Goal: Find specific page/section: Find specific page/section

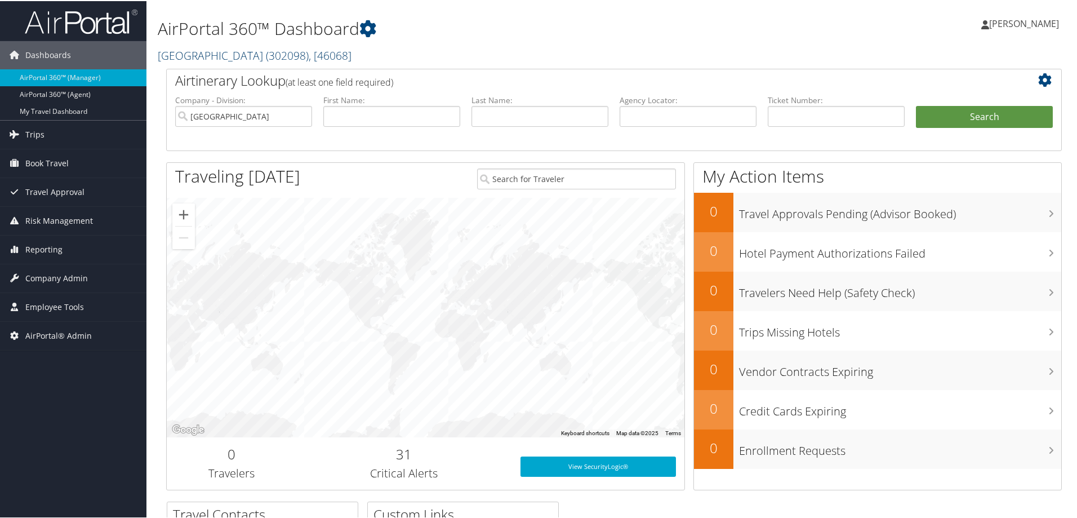
click at [212, 52] on link "Cache Creek Casino Resort ( 302098 ) , [ 46068 ]" at bounding box center [255, 54] width 194 height 15
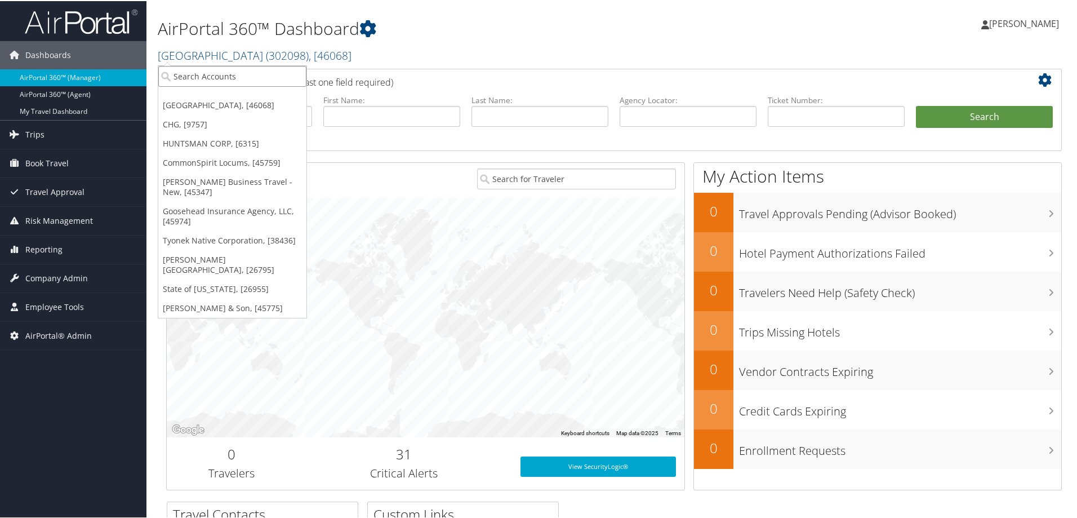
click at [210, 69] on input "search" at bounding box center [232, 75] width 148 height 21
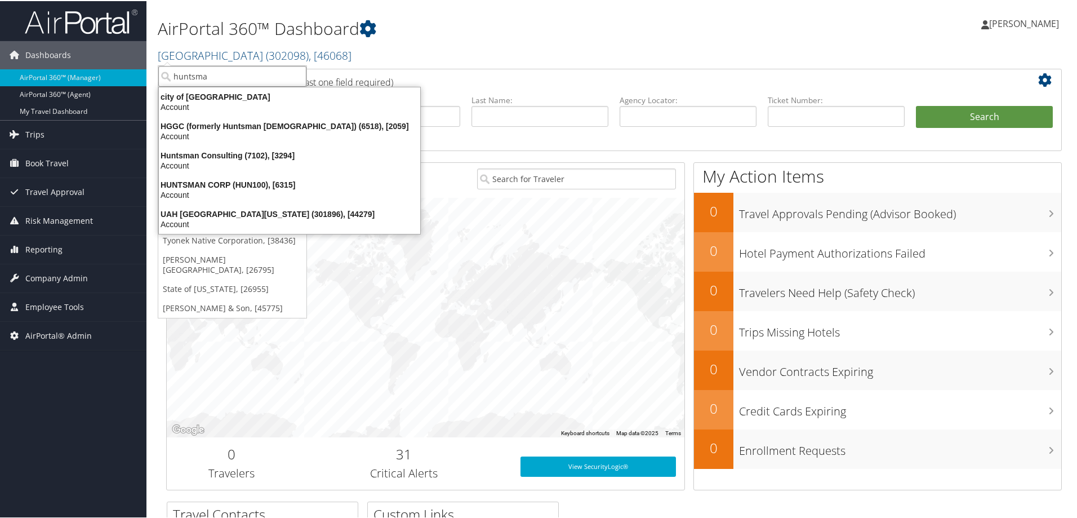
type input "huntsman"
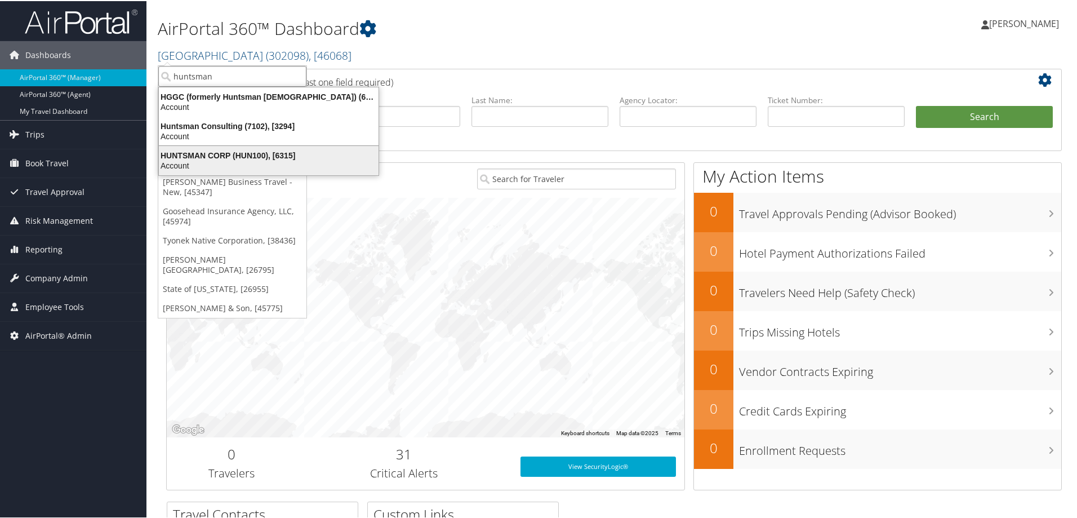
click at [211, 160] on div "Account" at bounding box center [268, 164] width 233 height 10
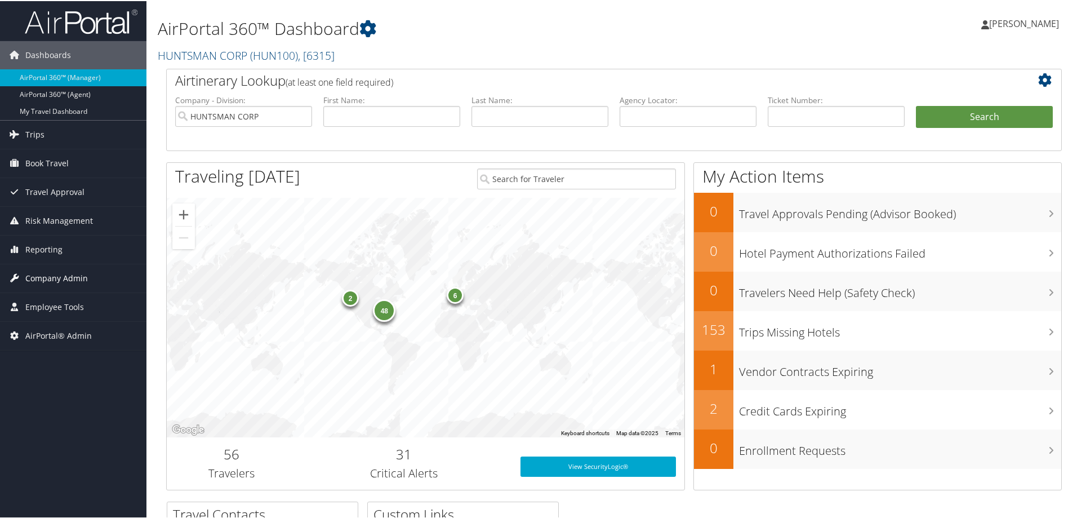
click at [49, 277] on span "Company Admin" at bounding box center [56, 277] width 63 height 28
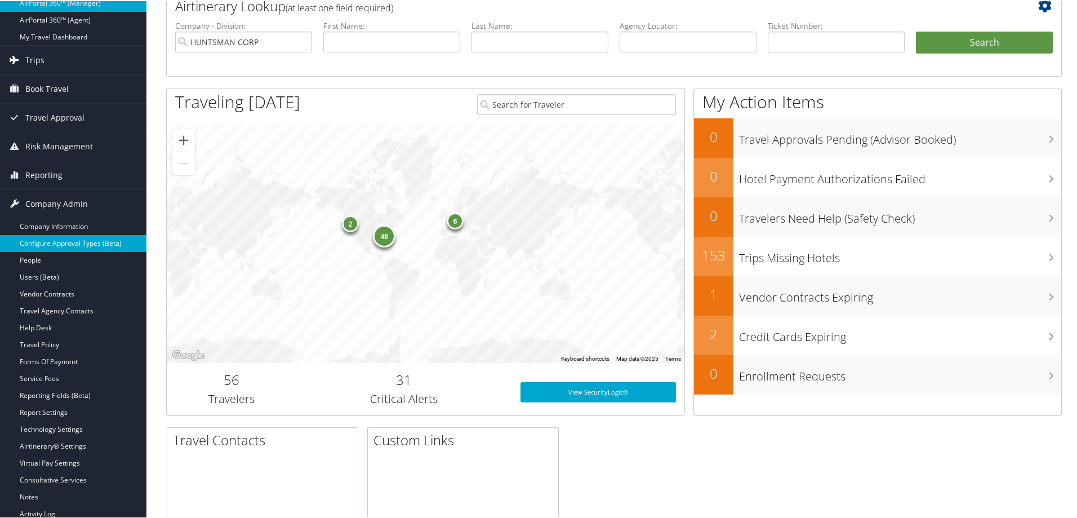
scroll to position [75, 0]
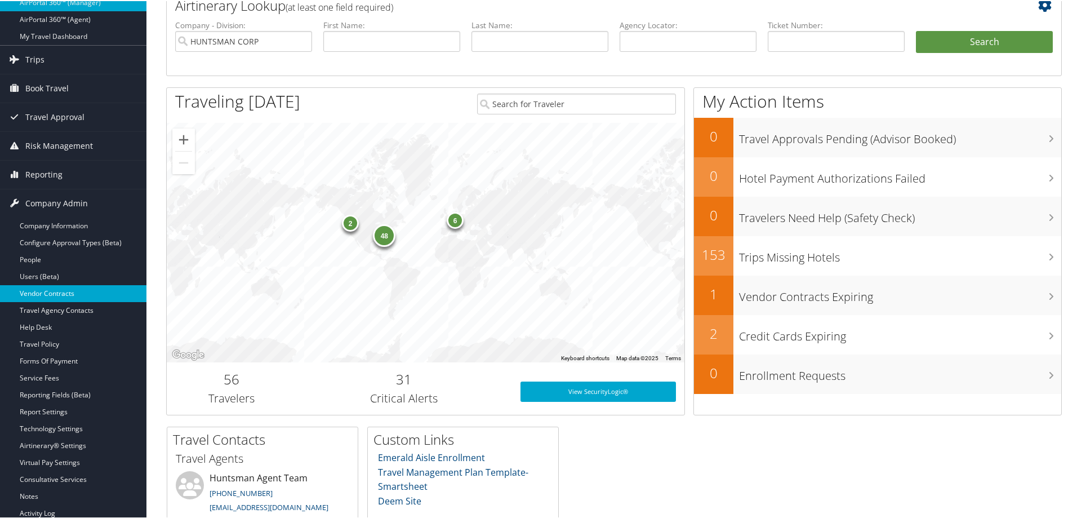
click at [38, 296] on link "Vendor Contracts" at bounding box center [73, 292] width 146 height 17
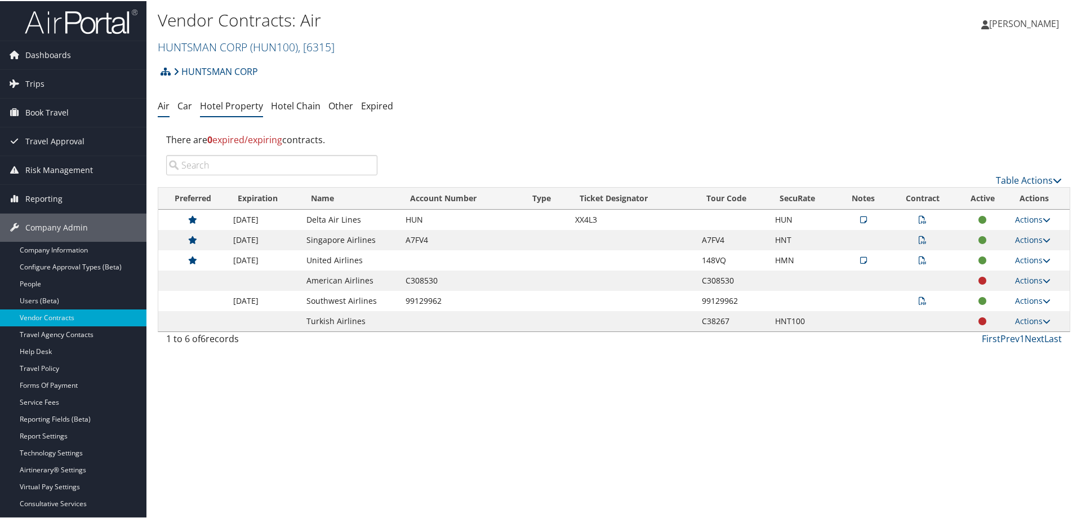
click at [229, 111] on li "Hotel Property" at bounding box center [231, 105] width 63 height 20
click at [244, 106] on link "Hotel Property" at bounding box center [231, 105] width 63 height 12
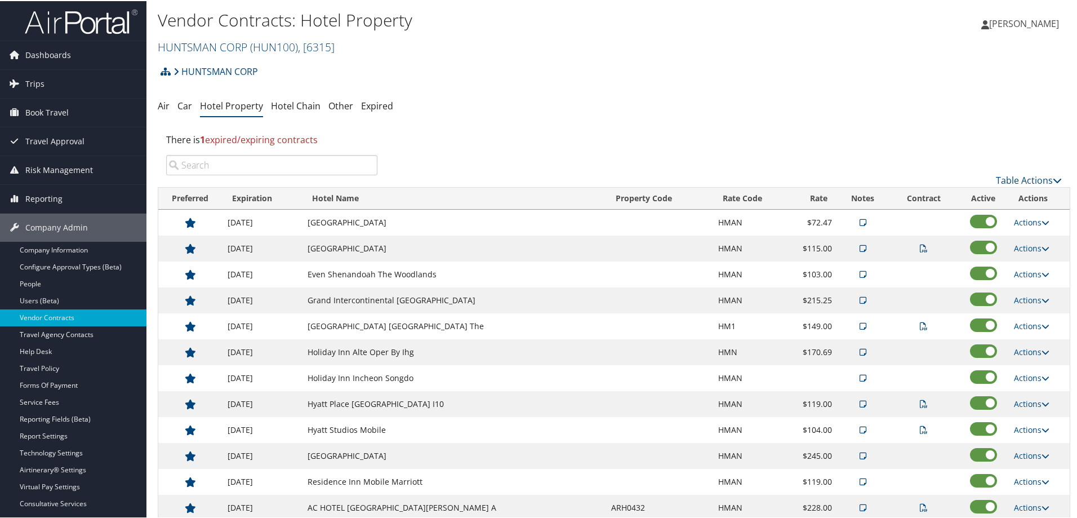
click at [313, 164] on input "search" at bounding box center [271, 164] width 211 height 20
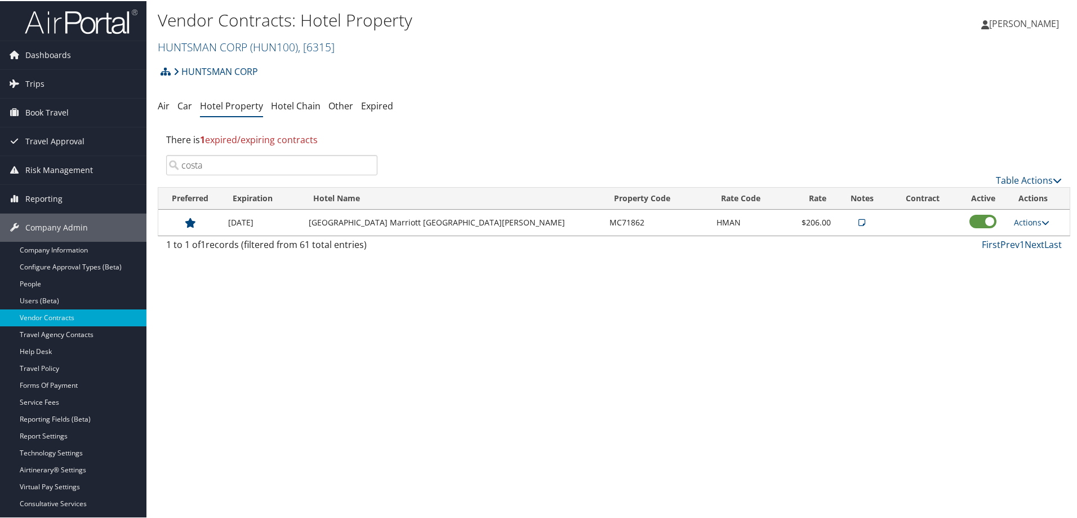
type input "costa"
click at [858, 221] on icon at bounding box center [861, 221] width 7 height 8
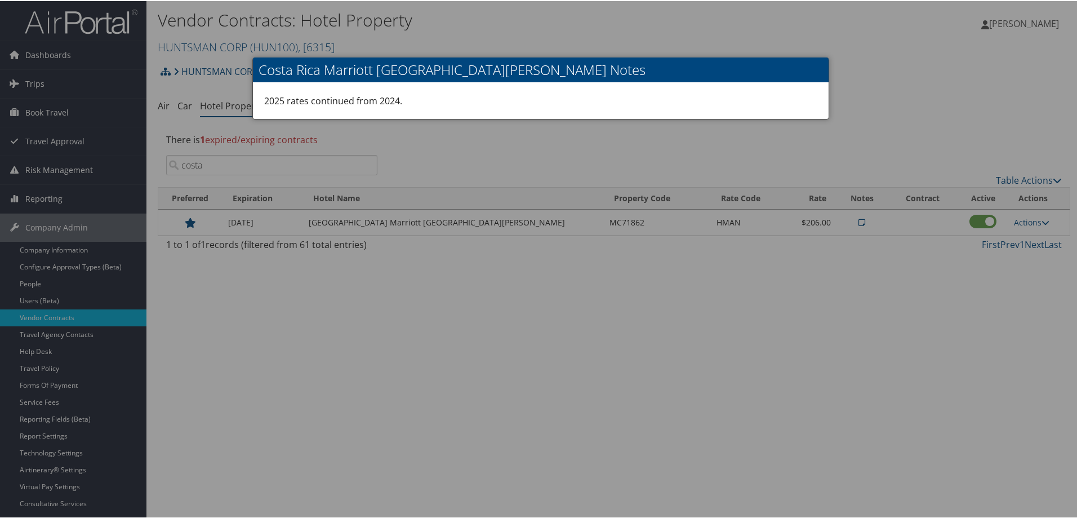
click at [919, 148] on div at bounding box center [540, 259] width 1081 height 518
